Goal: Task Accomplishment & Management: Understand process/instructions

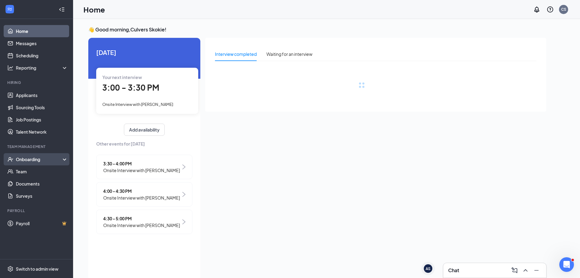
click at [36, 164] on div "Onboarding" at bounding box center [36, 159] width 73 height 12
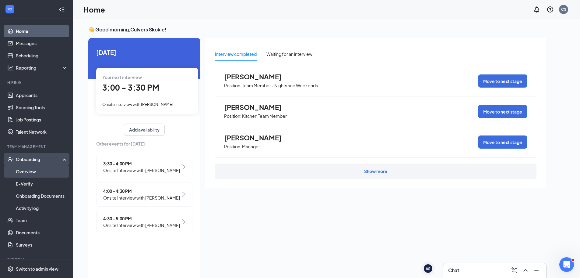
click at [34, 168] on link "Overview" at bounding box center [42, 171] width 52 height 12
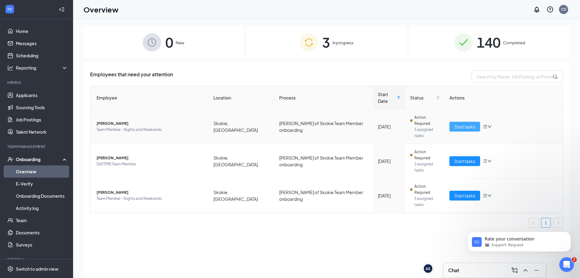
click at [459, 123] on span "Start tasks" at bounding box center [465, 126] width 21 height 7
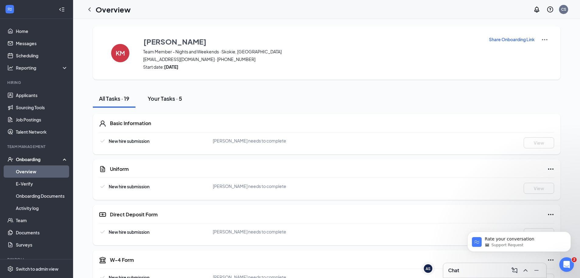
click at [166, 100] on div "Your Tasks · 5" at bounding box center [165, 98] width 34 height 8
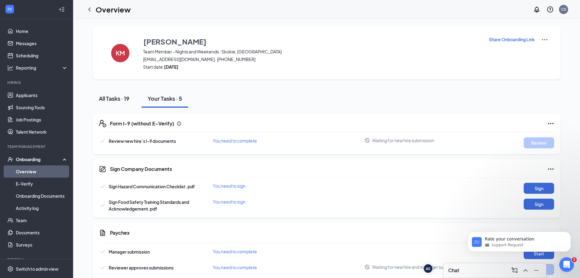
click at [129, 102] on div "All Tasks · 19" at bounding box center [114, 98] width 30 height 8
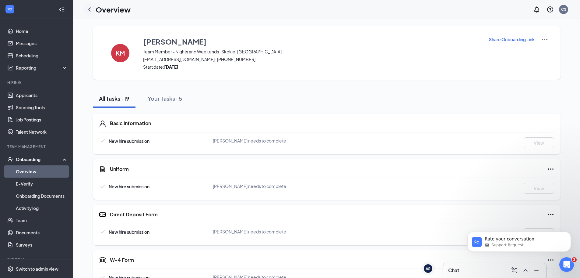
click at [89, 10] on icon "ChevronLeft" at bounding box center [89, 9] width 2 height 4
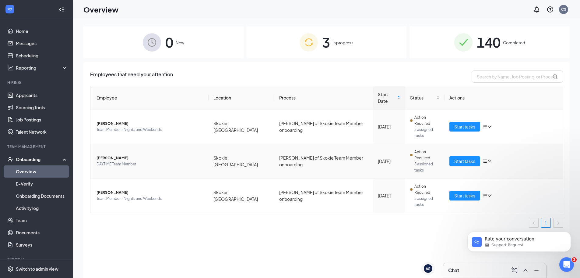
click at [235, 144] on td "Skokie, [GEOGRAPHIC_DATA]" at bounding box center [242, 161] width 66 height 34
click at [199, 195] on span "Team Member - Nights and Weekends" at bounding box center [150, 198] width 107 height 6
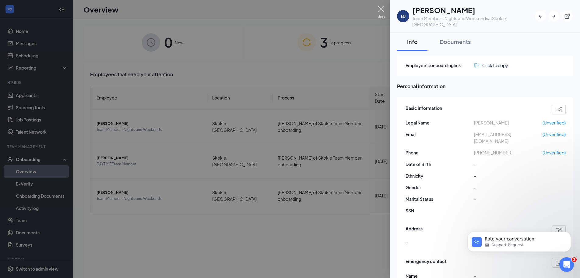
click at [378, 9] on img at bounding box center [382, 12] width 8 height 12
